Goal: Information Seeking & Learning: Learn about a topic

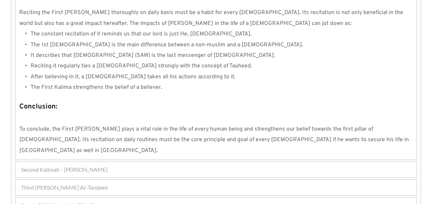
scroll to position [698, 0]
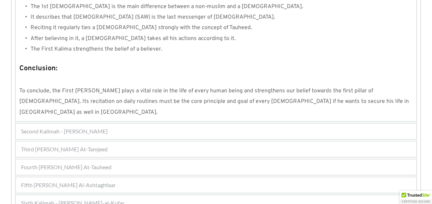
click at [29, 127] on span "Second Kalimah - [PERSON_NAME]" at bounding box center [64, 131] width 87 height 8
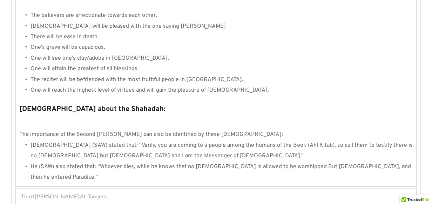
scroll to position [792, 0]
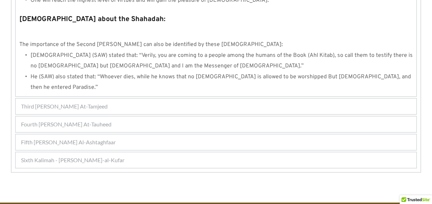
click at [143, 99] on div "Third [PERSON_NAME] At-Tamjeed" at bounding box center [216, 106] width 400 height 15
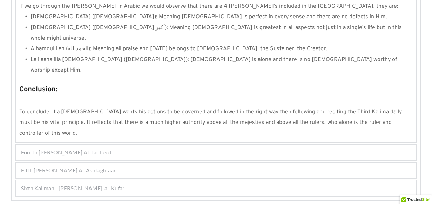
scroll to position [659, 0]
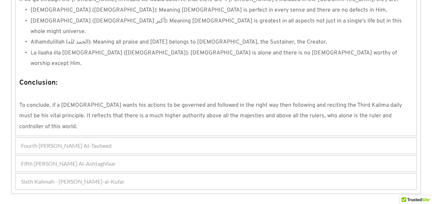
click at [28, 141] on span "Fourth [PERSON_NAME] At-Tauheed" at bounding box center [66, 145] width 90 height 8
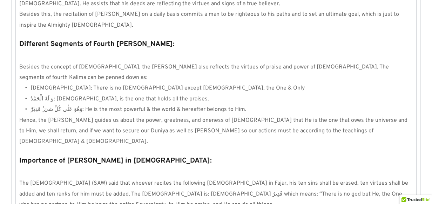
scroll to position [696, 0]
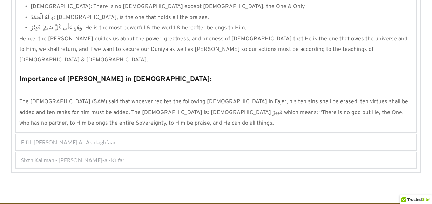
click at [53, 138] on span "Fifth [PERSON_NAME] Al-Ashtaghfaar" at bounding box center [68, 142] width 95 height 8
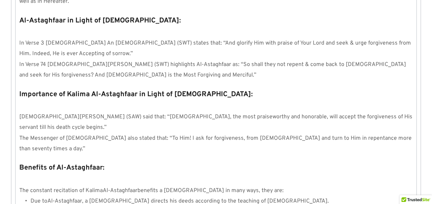
scroll to position [821, 0]
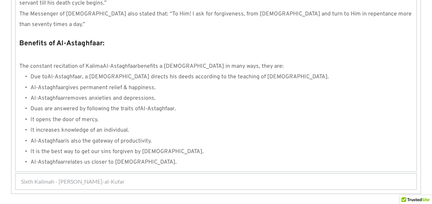
click at [111, 177] on span "Sixth Kalimah - [PERSON_NAME]-al-Kufar" at bounding box center [72, 181] width 103 height 8
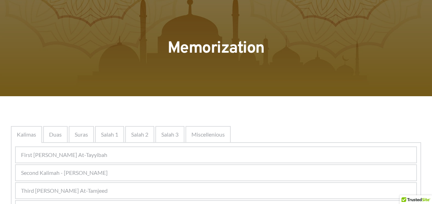
scroll to position [35, 0]
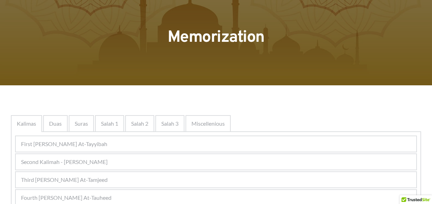
click at [98, 146] on span "First [PERSON_NAME] At-Tayyibah" at bounding box center [64, 144] width 86 height 8
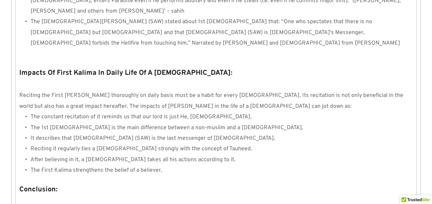
scroll to position [631, 0]
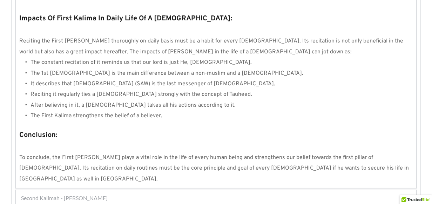
click at [97, 193] on span "Second Kalimah - [PERSON_NAME]" at bounding box center [64, 197] width 87 height 8
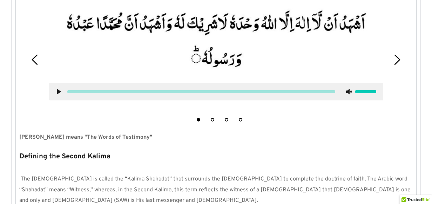
scroll to position [188, 0]
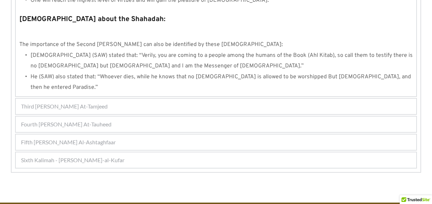
click at [74, 102] on span "Third [PERSON_NAME] At-Tamjeed" at bounding box center [64, 106] width 87 height 8
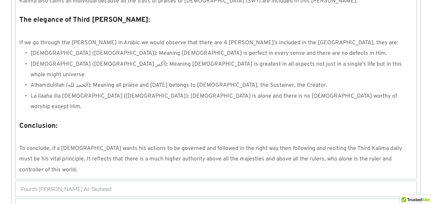
scroll to position [659, 0]
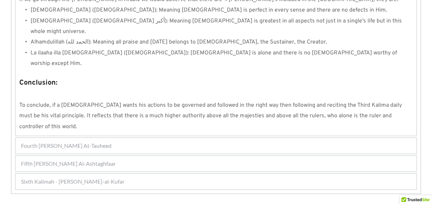
click at [86, 141] on span "Fourth [PERSON_NAME] At-Tauheed" at bounding box center [66, 145] width 90 height 8
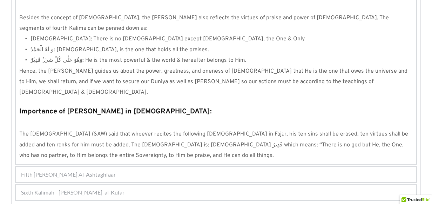
scroll to position [696, 0]
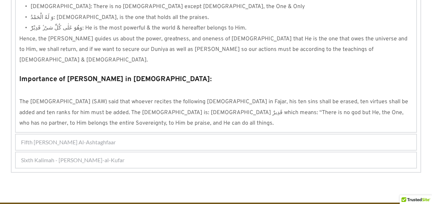
click at [104, 138] on span "Fifth [PERSON_NAME] Al-Ashtaghfaar" at bounding box center [68, 142] width 95 height 8
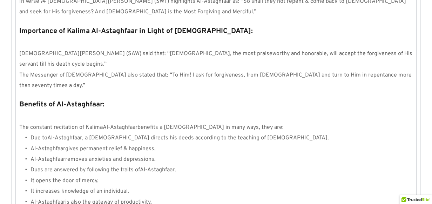
scroll to position [821, 0]
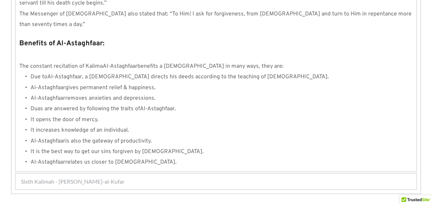
click at [73, 177] on span "Sixth Kalimah - [PERSON_NAME]-al-Kufar" at bounding box center [72, 181] width 103 height 8
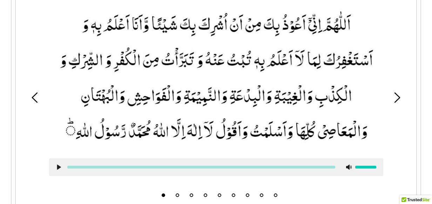
scroll to position [294, 0]
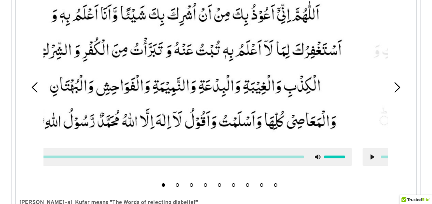
click at [252, 137] on picture at bounding box center [185, 67] width 334 height 148
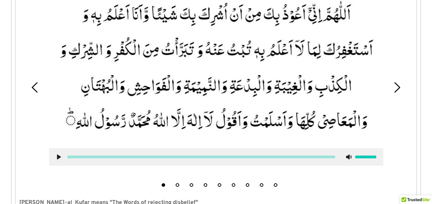
click at [35, 39] on div "1 2 3 4 5 6 7 8 9" at bounding box center [215, 87] width 393 height 206
